Goal: Task Accomplishment & Management: Use online tool/utility

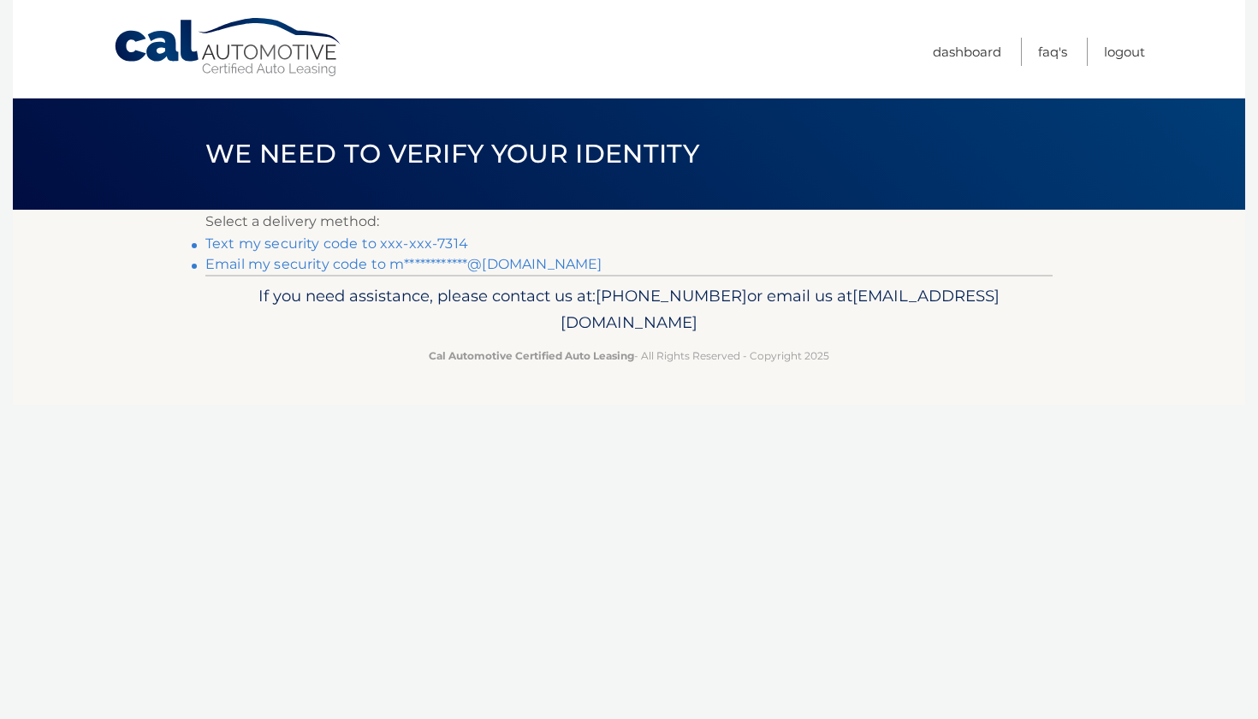
click at [366, 244] on link "Text my security code to xxx-xxx-7314" at bounding box center [336, 243] width 263 height 16
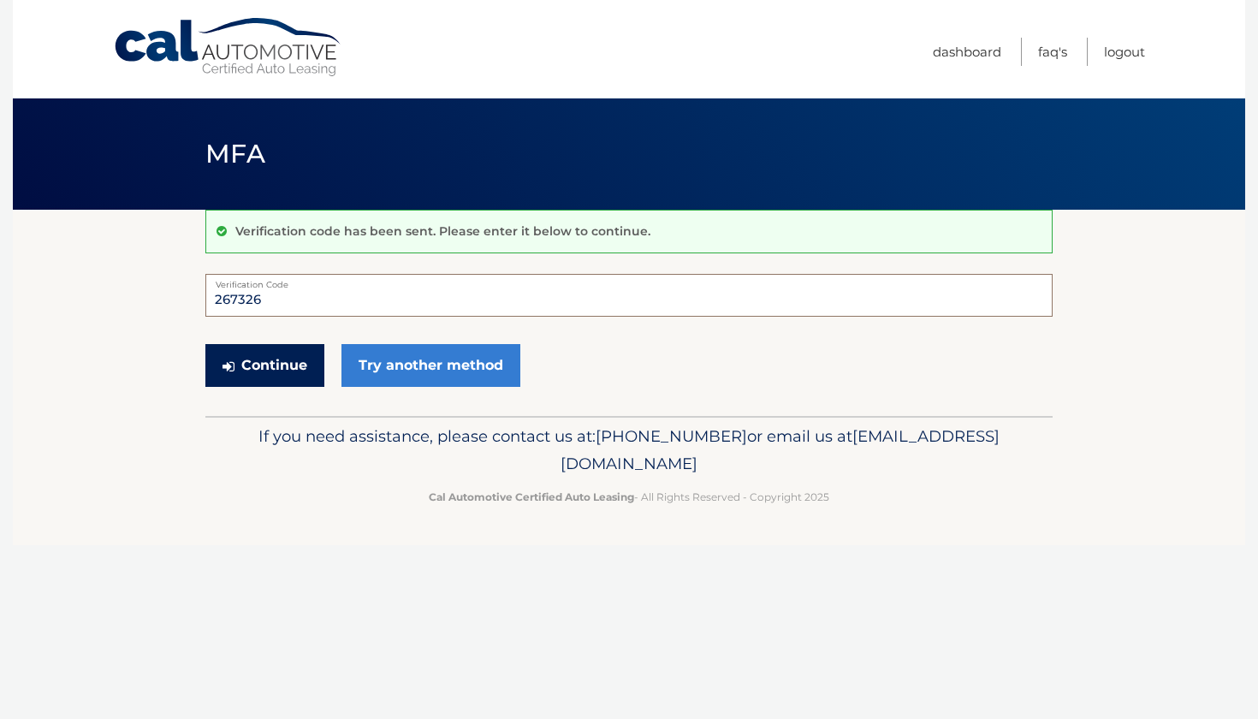
type input "267326"
click at [256, 373] on button "Continue" at bounding box center [264, 365] width 119 height 43
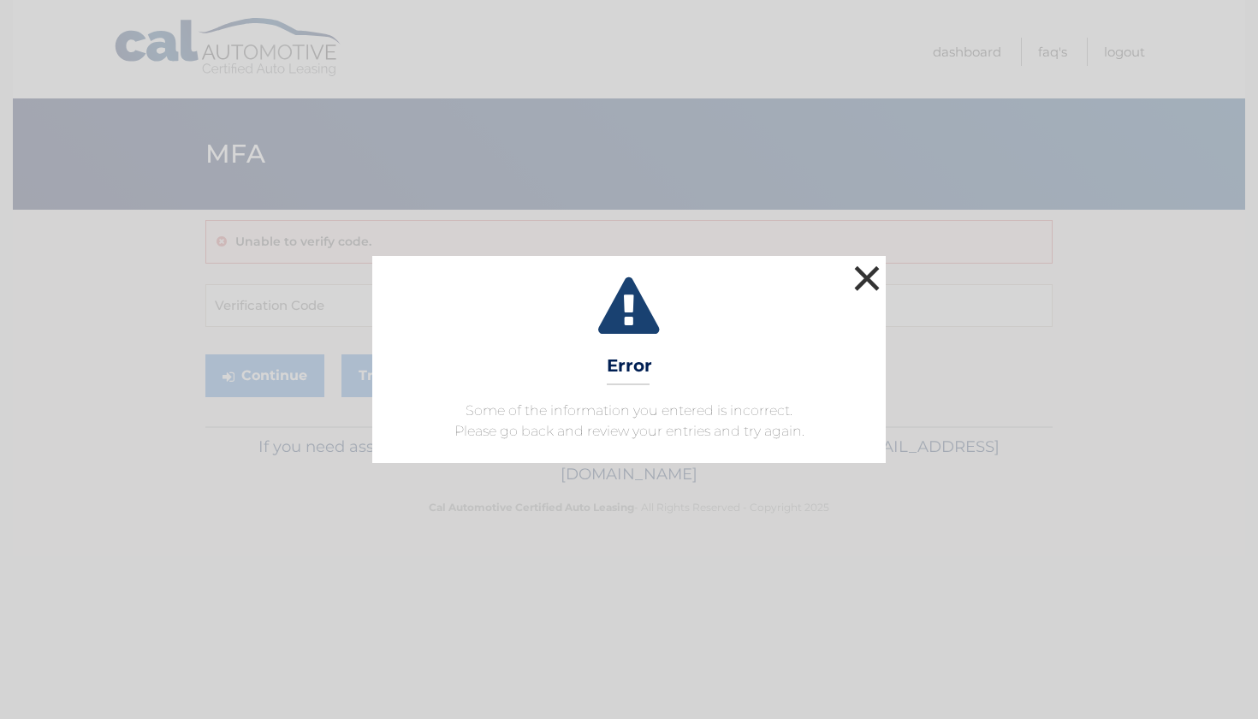
click at [872, 277] on button "×" at bounding box center [867, 278] width 34 height 34
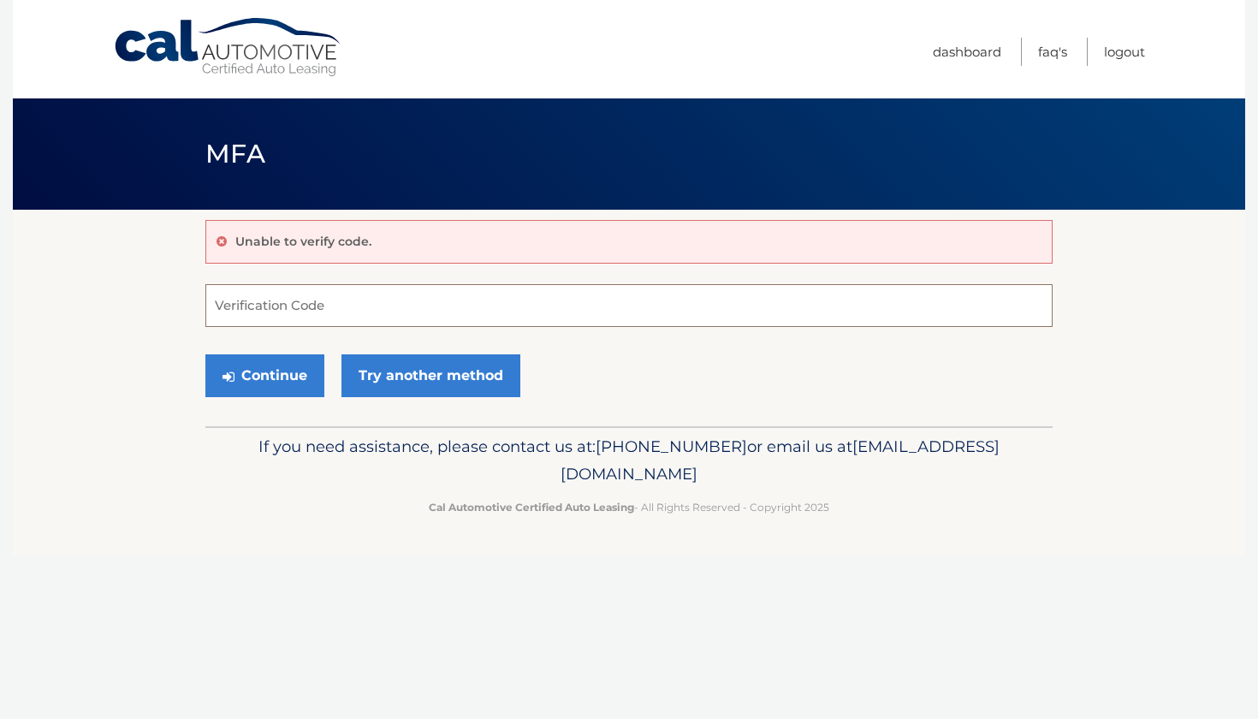
click at [305, 296] on input "Verification Code" at bounding box center [628, 305] width 847 height 43
type input "267236"
click at [247, 380] on button "Continue" at bounding box center [264, 375] width 119 height 43
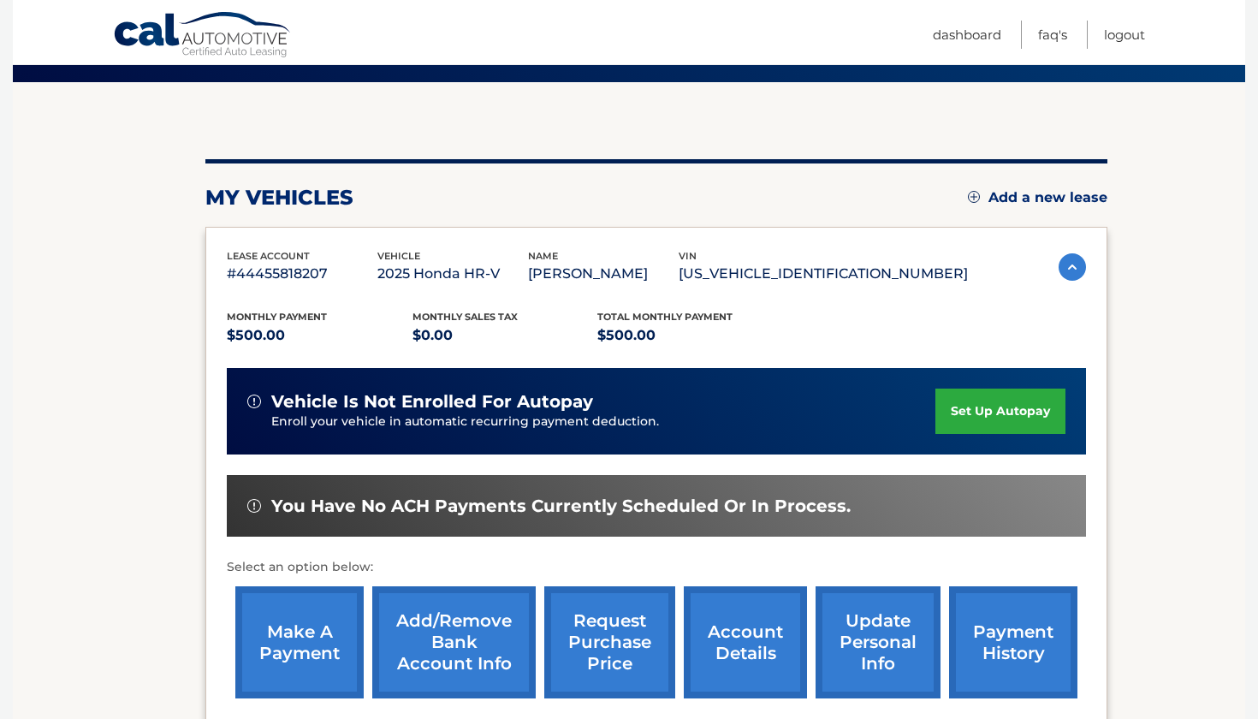
scroll to position [156, 0]
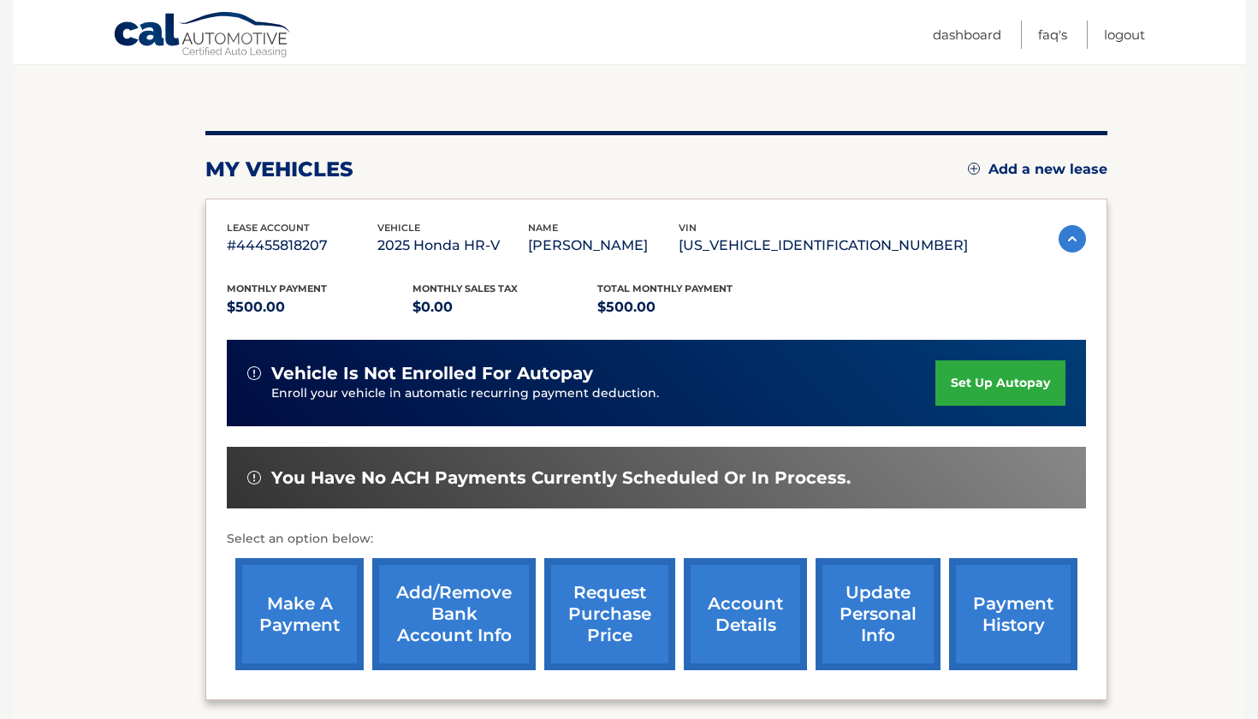
click at [322, 636] on link "make a payment" at bounding box center [299, 614] width 128 height 112
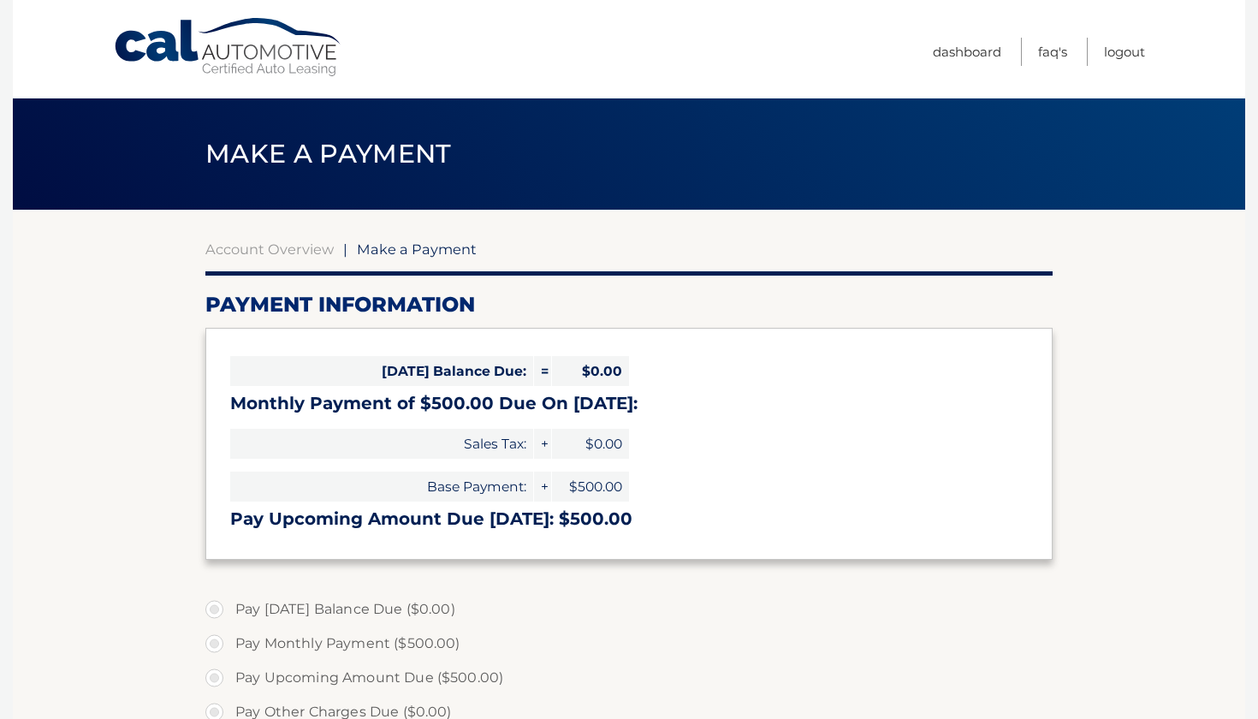
select select "NjQ5MTlkOTctMTIyYS00NjAyLTg2NGQtYjgxNWRiM2UxYzg1"
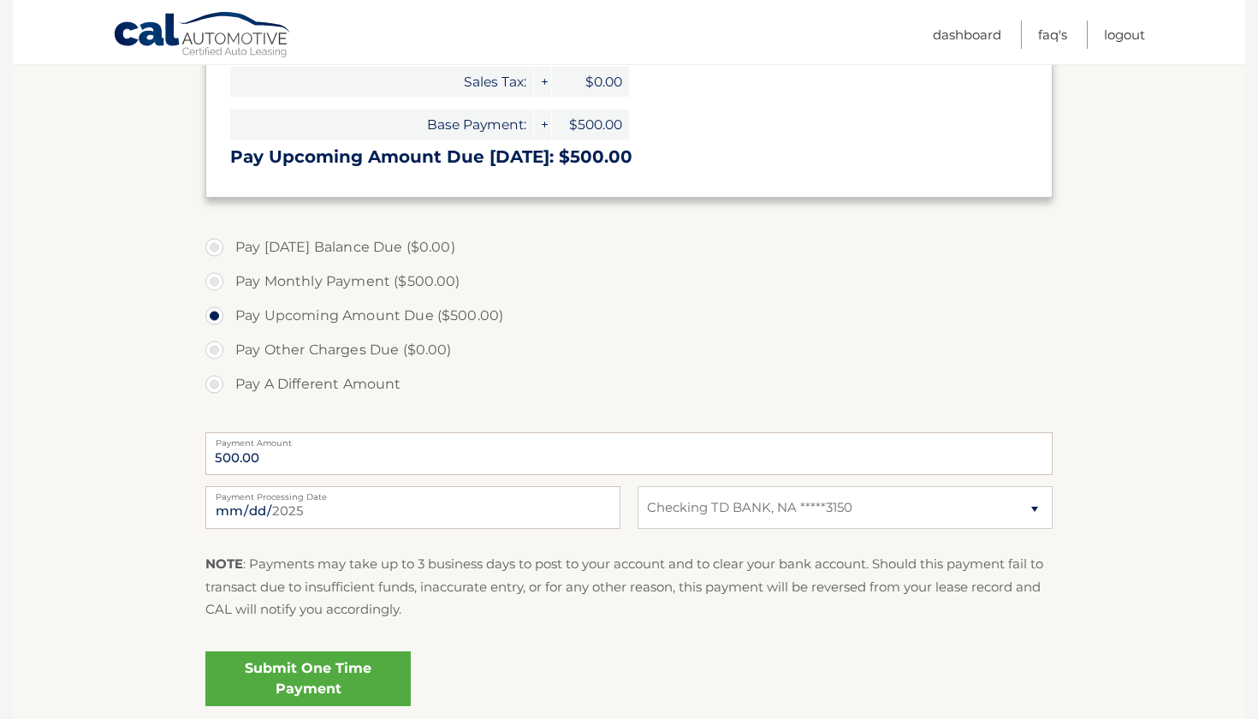
scroll to position [396, 0]
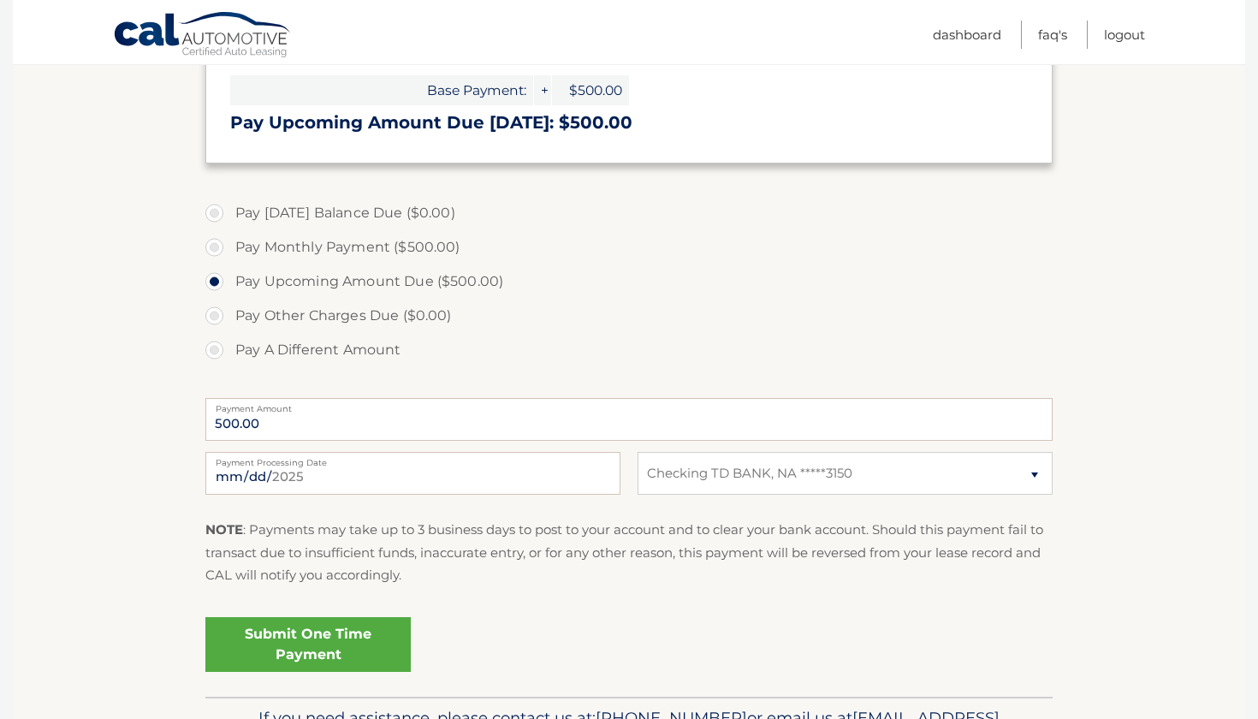
click at [311, 647] on link "Submit One Time Payment" at bounding box center [307, 644] width 205 height 55
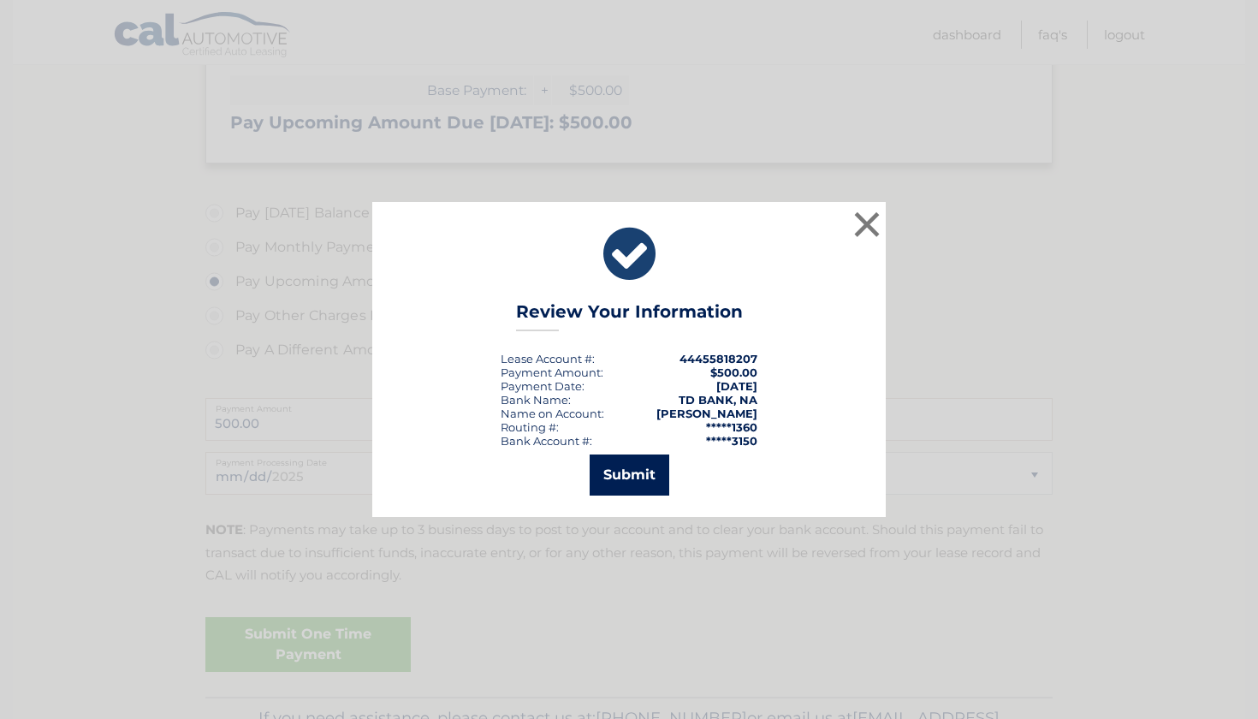
click at [623, 481] on button "Submit" at bounding box center [630, 474] width 80 height 41
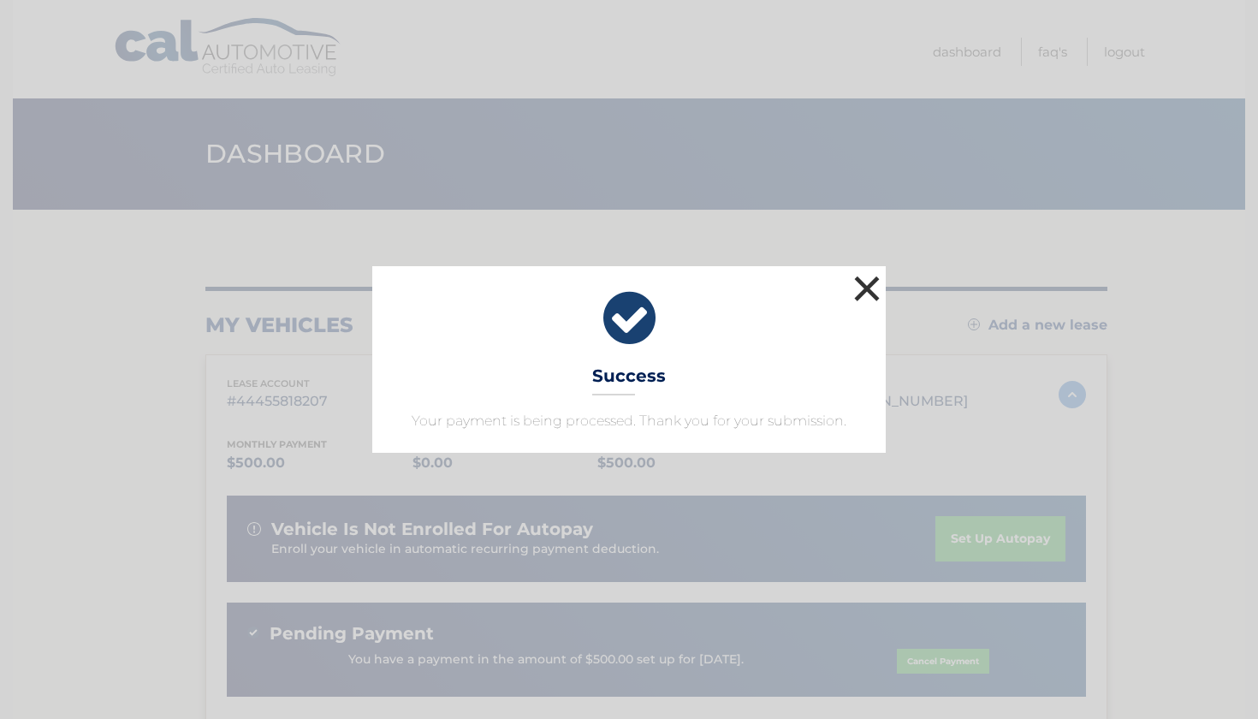
click at [869, 294] on button "×" at bounding box center [867, 288] width 34 height 34
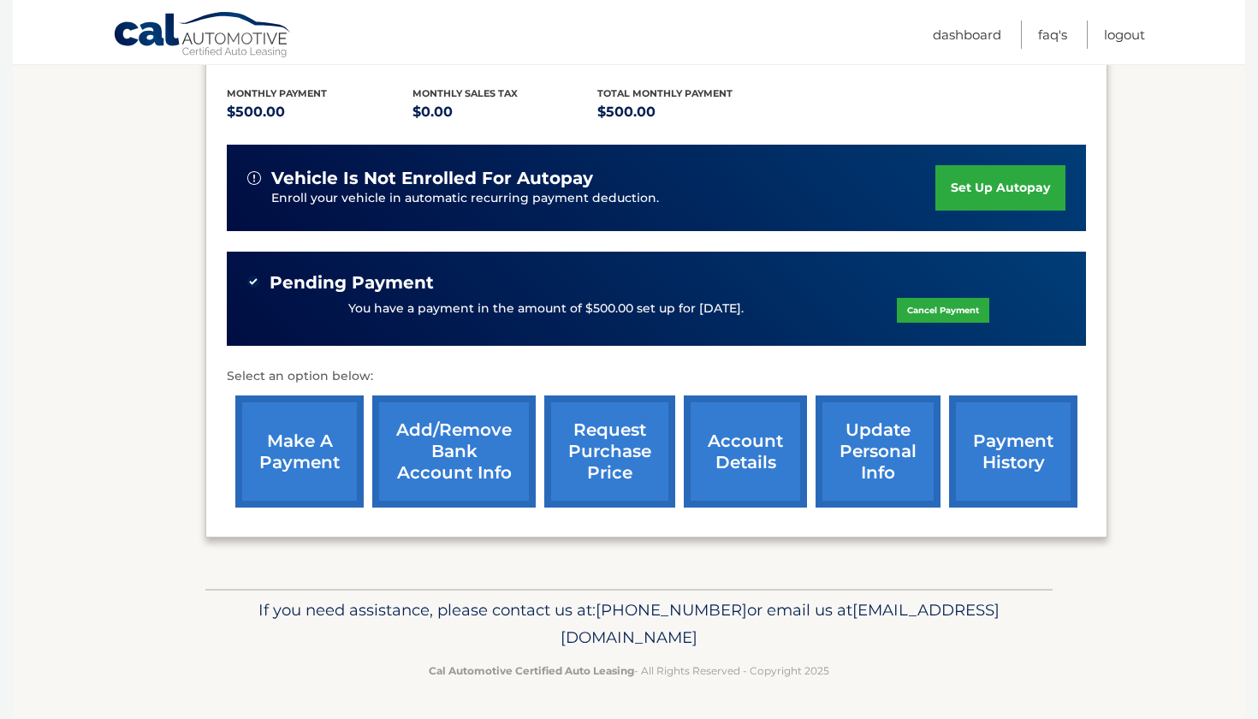
scroll to position [370, 0]
